Goal: Check status: Check status

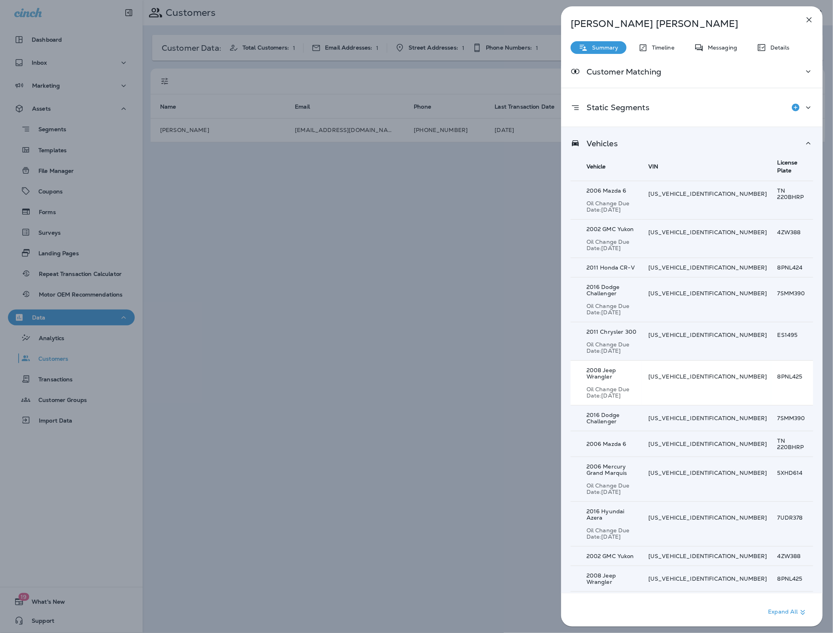
scroll to position [297, 0]
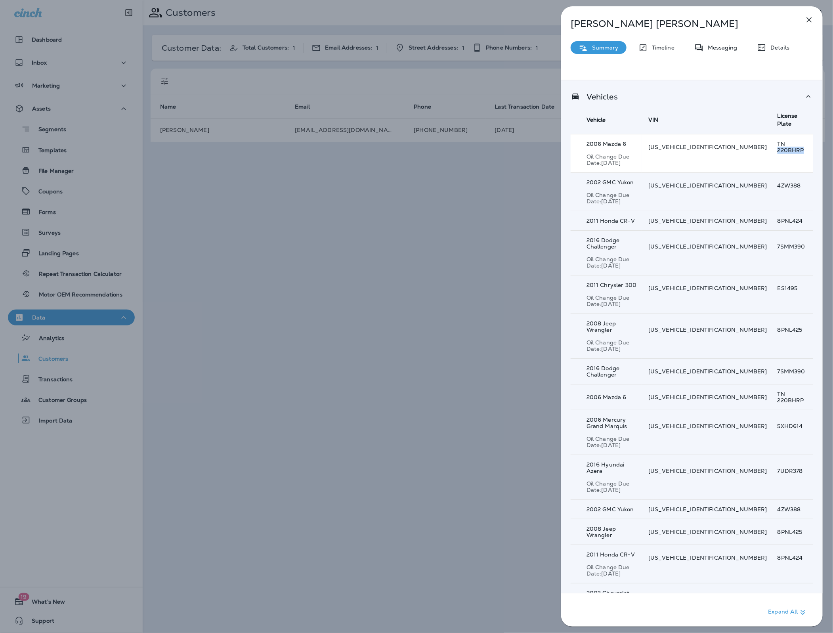
drag, startPoint x: 773, startPoint y: 143, endPoint x: 800, endPoint y: 143, distance: 27.3
click at [800, 143] on p "TN 220BHRP" at bounding box center [795, 147] width 36 height 13
copy p "220BHRP"
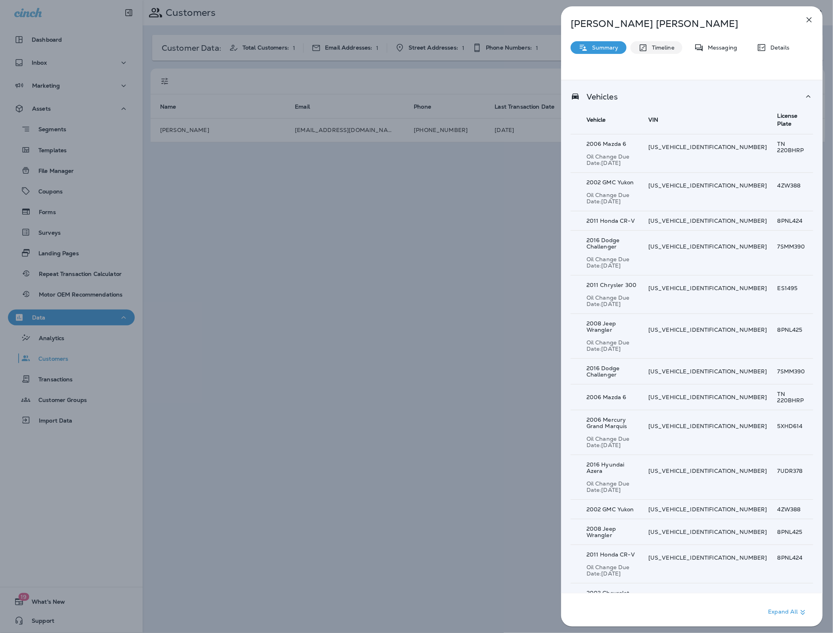
click at [657, 50] on p "Timeline" at bounding box center [661, 47] width 27 height 6
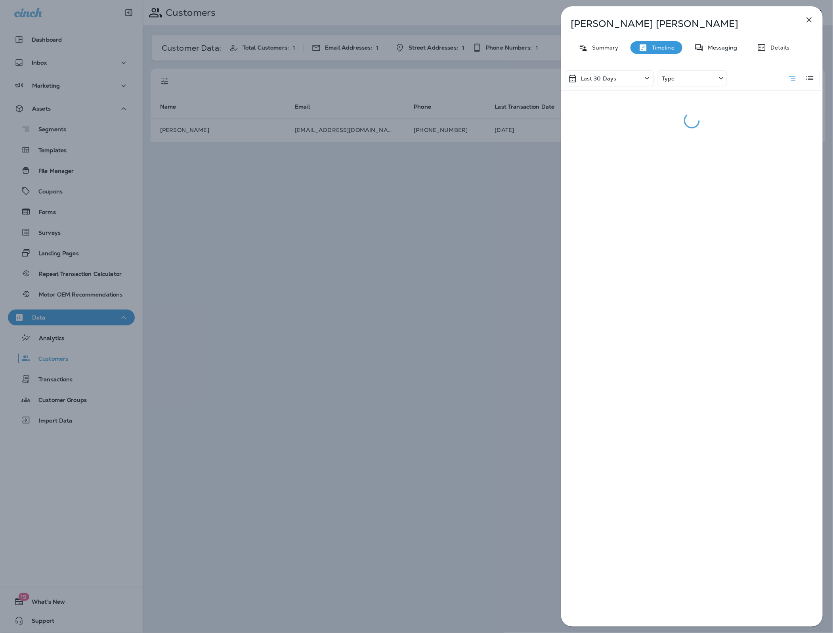
click at [678, 76] on div "Type" at bounding box center [692, 78] width 69 height 16
click at [680, 134] on div "Transaction" at bounding box center [681, 130] width 46 height 10
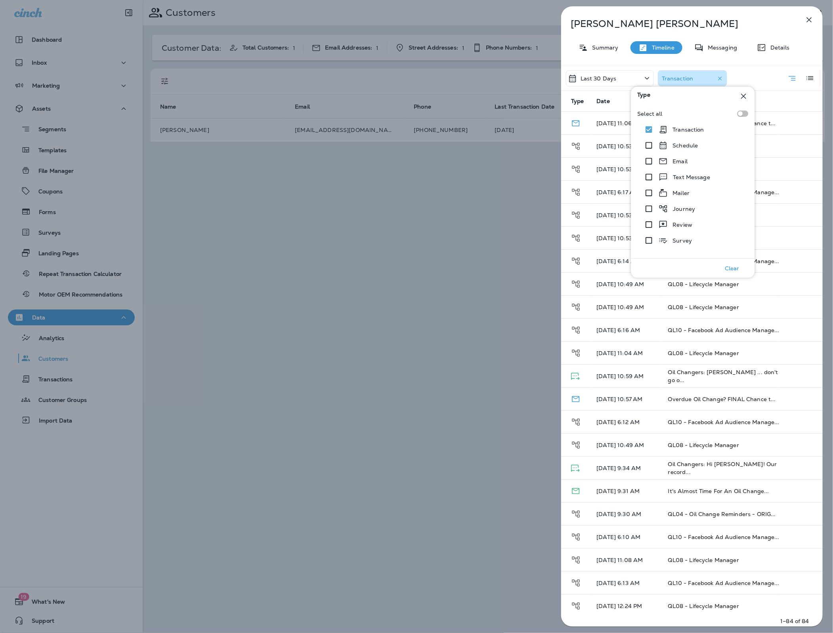
drag, startPoint x: 614, startPoint y: 87, endPoint x: 614, endPoint y: 82, distance: 4.4
click at [614, 86] on div "Last 30 Days Transaction" at bounding box center [646, 78] width 161 height 24
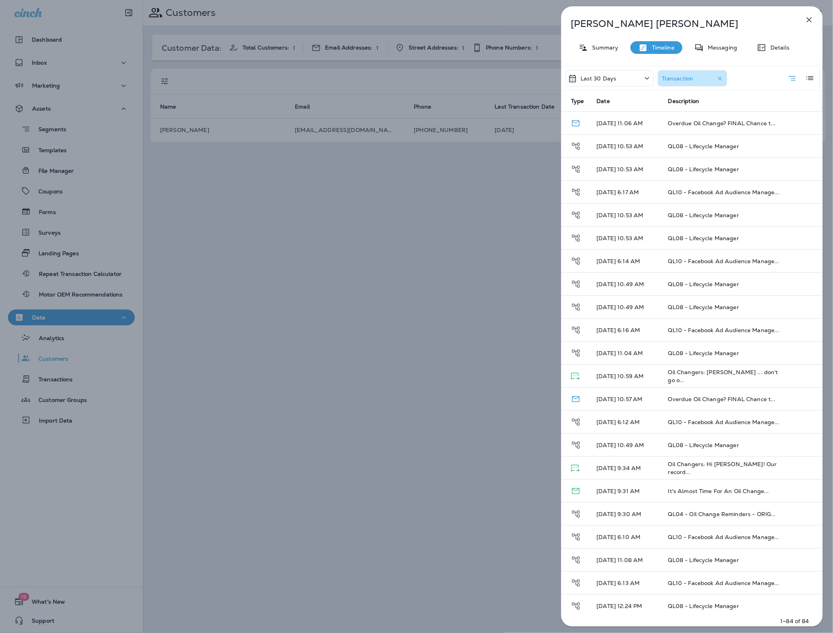
click at [613, 78] on p "Last 30 Days" at bounding box center [598, 78] width 36 height 6
click at [617, 109] on div "All" at bounding box center [610, 115] width 124 height 19
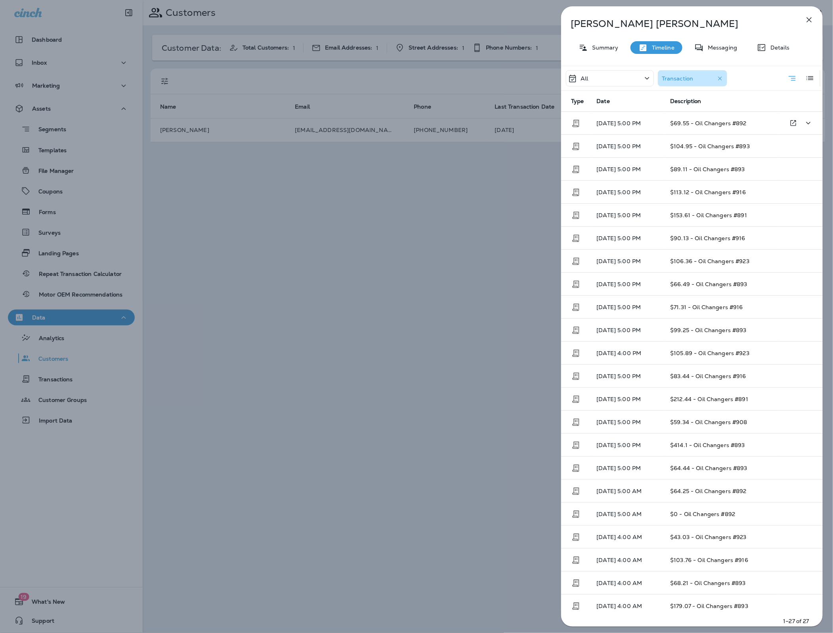
click at [666, 126] on td "$69.55 - Oil Changers #892" at bounding box center [722, 123] width 116 height 23
